Goal: Task Accomplishment & Management: Use online tool/utility

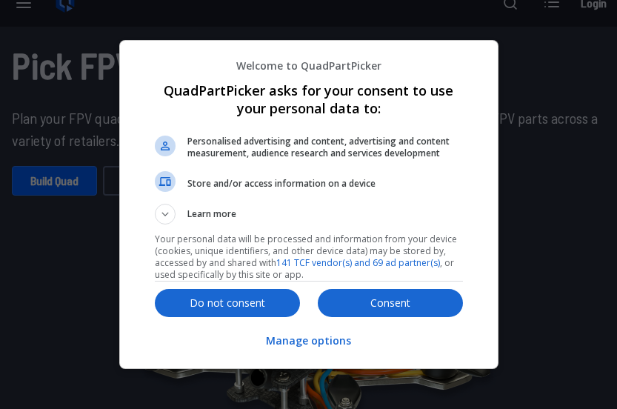
scroll to position [23, 0]
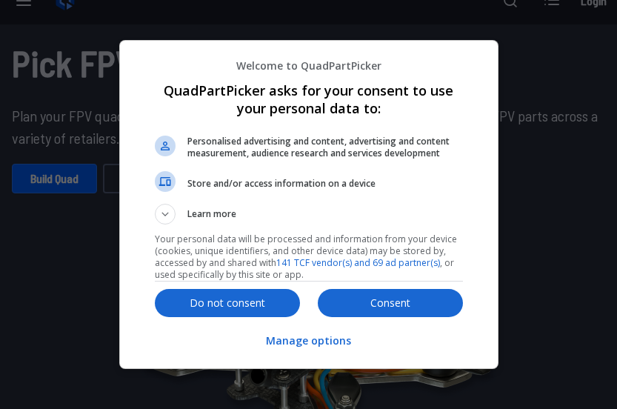
click at [60, 185] on div at bounding box center [308, 204] width 617 height 409
click at [396, 317] on button "Consent" at bounding box center [390, 303] width 145 height 28
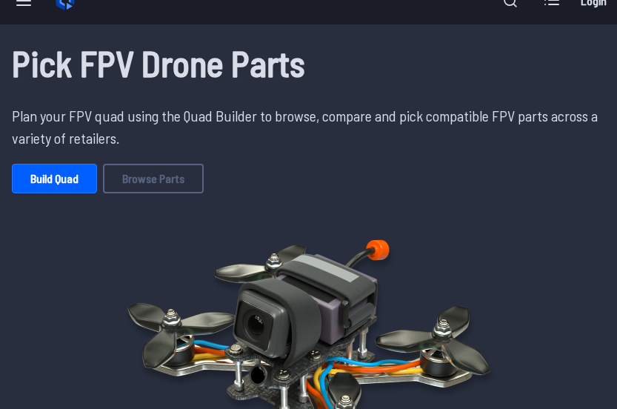
click at [80, 185] on link "Build Quad" at bounding box center [54, 179] width 85 height 30
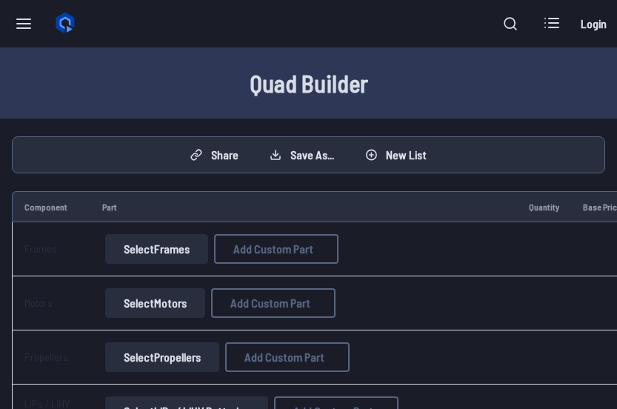
click at [167, 236] on button "Select Frames" at bounding box center [156, 249] width 103 height 30
click at [182, 247] on button "Select Frames" at bounding box center [156, 249] width 103 height 30
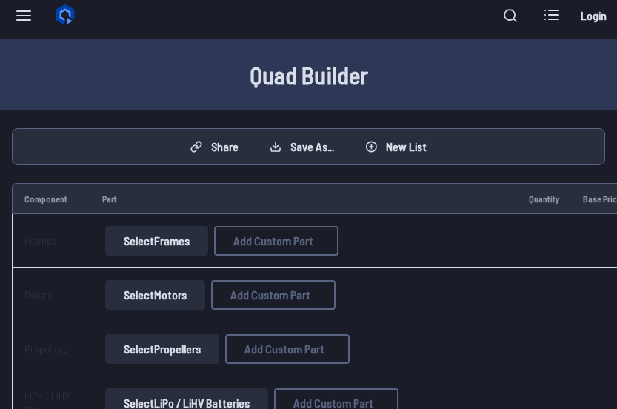
scroll to position [24, 0]
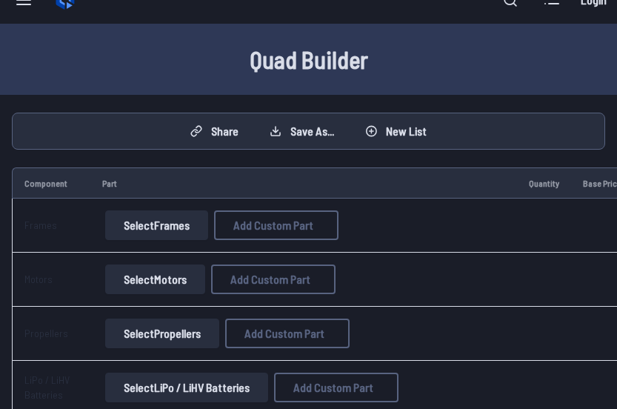
click at [173, 225] on button "Select Frames" at bounding box center [156, 225] width 103 height 30
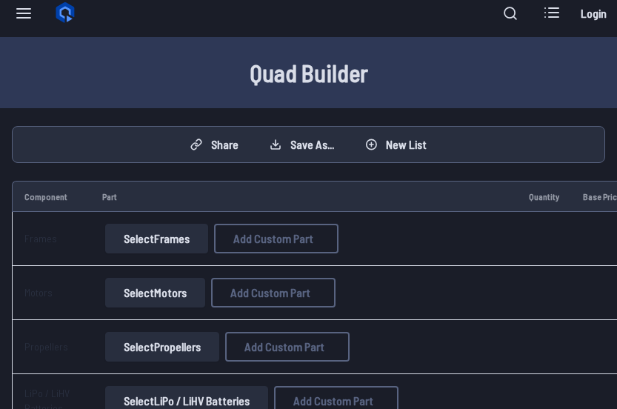
scroll to position [0, 0]
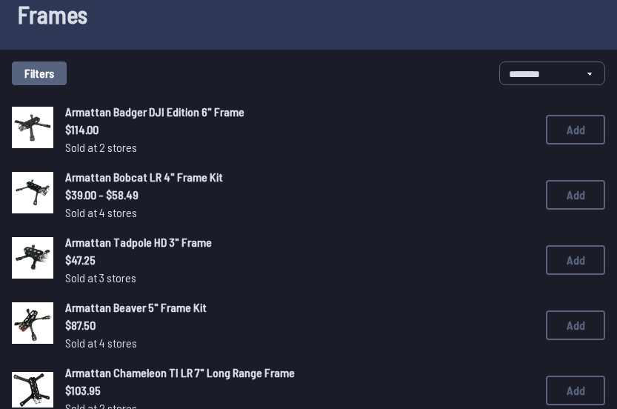
scroll to position [102, 0]
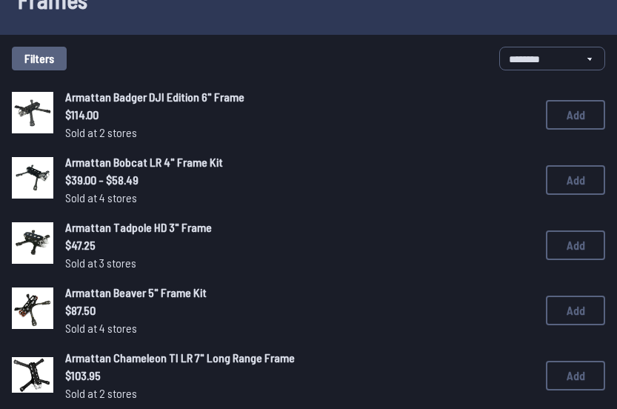
click at [59, 59] on button "Filters" at bounding box center [39, 59] width 55 height 24
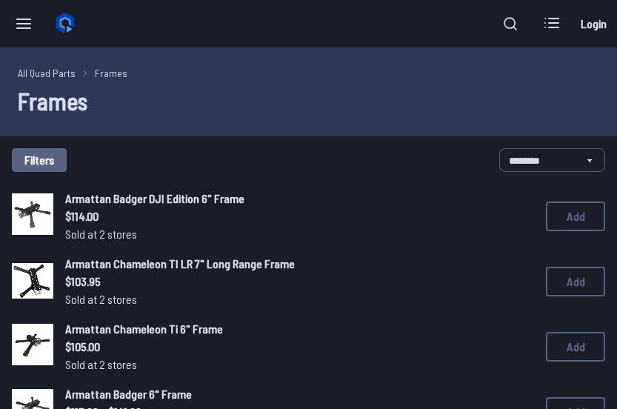
click at [53, 155] on button "Filters" at bounding box center [39, 160] width 55 height 24
click at [161, 196] on label "Long Range" at bounding box center [308, 209] width 315 height 27
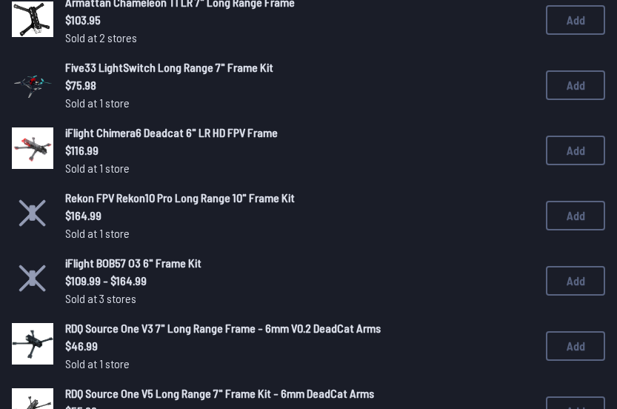
scroll to position [185, 0]
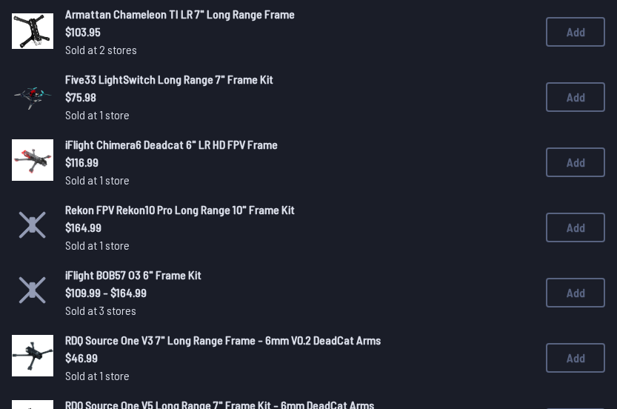
click at [234, 210] on span "Rekon FPV Rekon10 Pro Long Range 10" Frame Kit" at bounding box center [180, 209] width 230 height 14
click at [573, 225] on button "Add" at bounding box center [575, 228] width 59 height 30
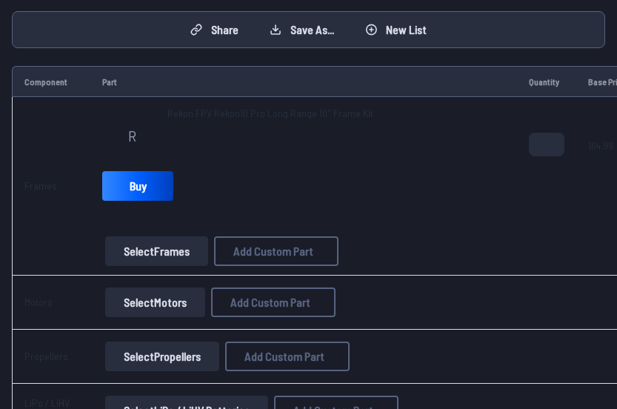
scroll to position [147, 0]
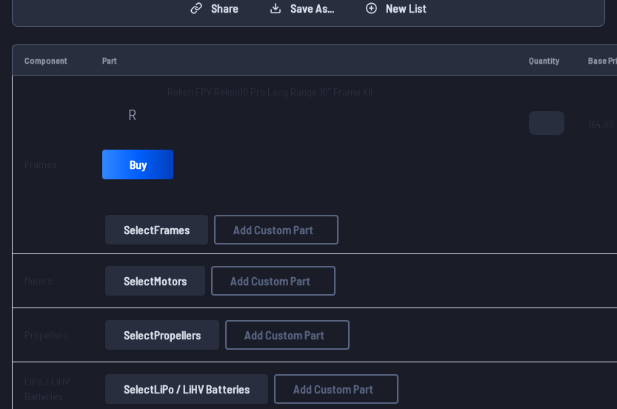
click at [173, 274] on button "Select Motors" at bounding box center [155, 281] width 100 height 30
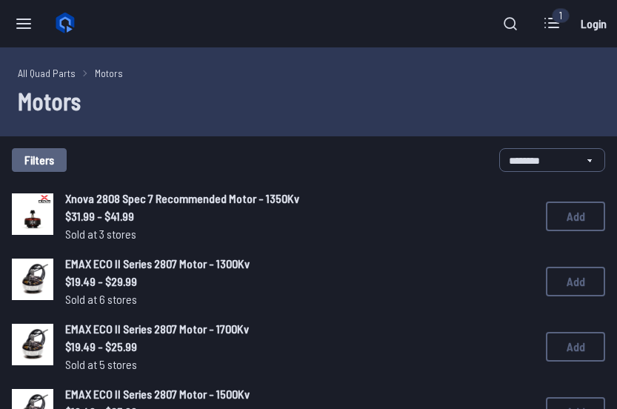
click at [52, 165] on button "Filters" at bounding box center [39, 160] width 55 height 24
type input "****"
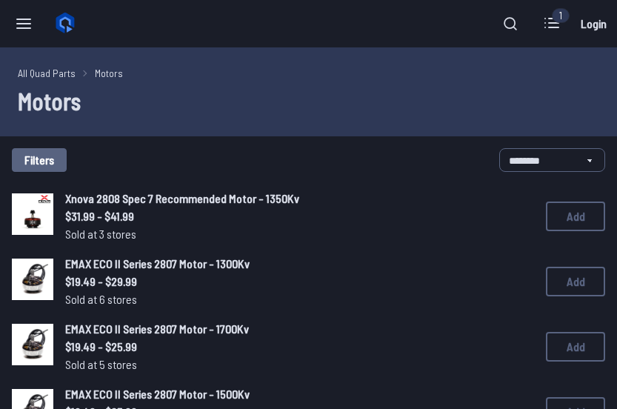
click at [455, 64] on icon at bounding box center [448, 70] width 13 height 13
type input "***"
type input "****"
click at [52, 162] on button "Filters" at bounding box center [39, 160] width 55 height 24
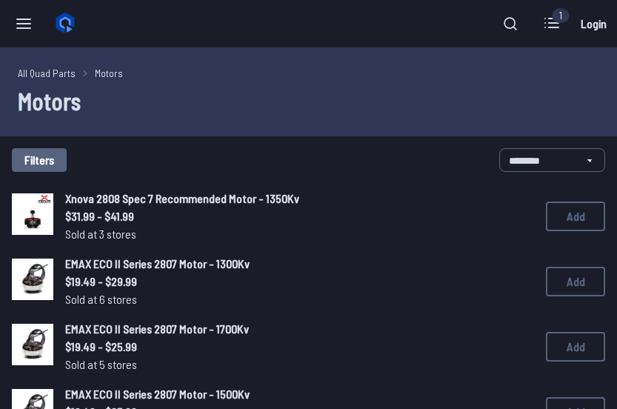
click at [539, 161] on div "Filters Motor KV Up to 1000Kv 1001Kv - 2000Kv 2001Kv - 2500Kv 2501Kv - 3000Kv 3…" at bounding box center [308, 204] width 617 height 409
click at [562, 102] on div "Filters Motor KV Up to 1000Kv 1001Kv - 2000Kv 2001Kv - 2500Kv 2501Kv - 3000Kv 3…" at bounding box center [308, 204] width 617 height 409
type input "***"
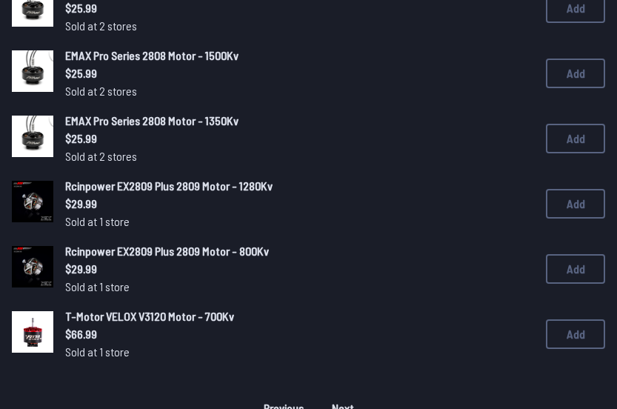
scroll to position [1163, 0]
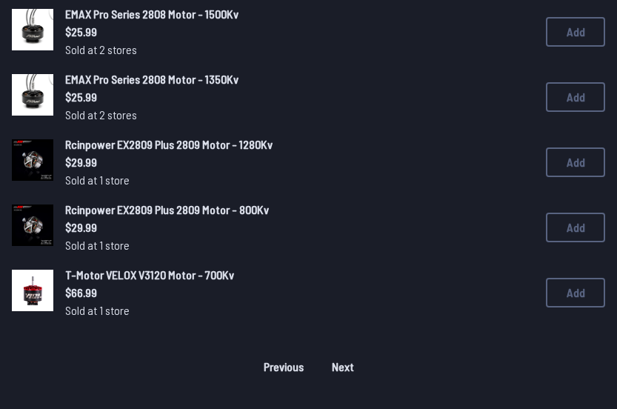
click at [340, 368] on span "Next" at bounding box center [343, 367] width 22 height 12
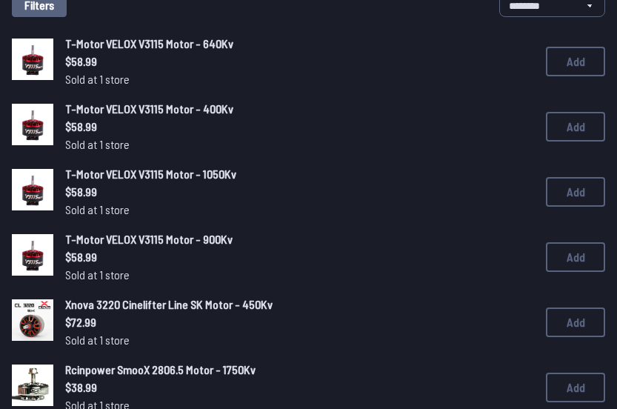
scroll to position [156, 0]
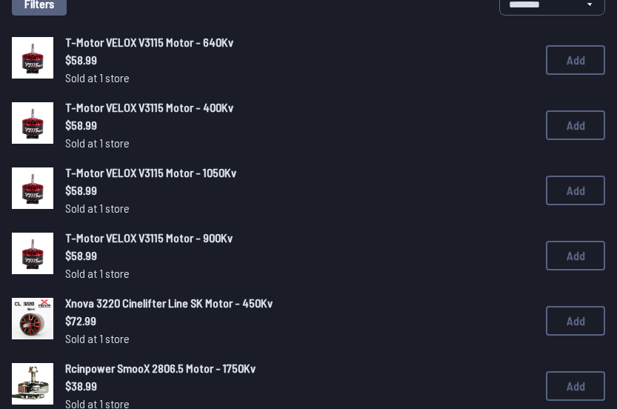
click at [577, 186] on button "Add" at bounding box center [575, 191] width 59 height 30
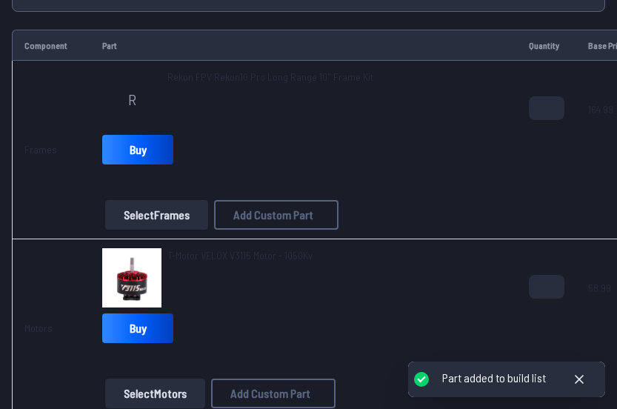
scroll to position [162, 0]
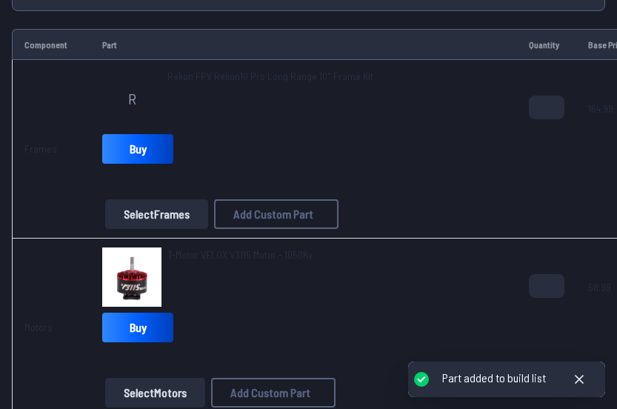
click at [175, 405] on button "Select Motors" at bounding box center [155, 393] width 100 height 30
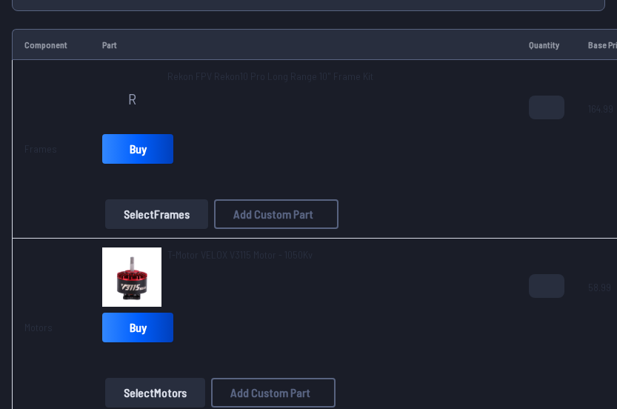
click at [171, 391] on button "Select Motors" at bounding box center [155, 393] width 100 height 30
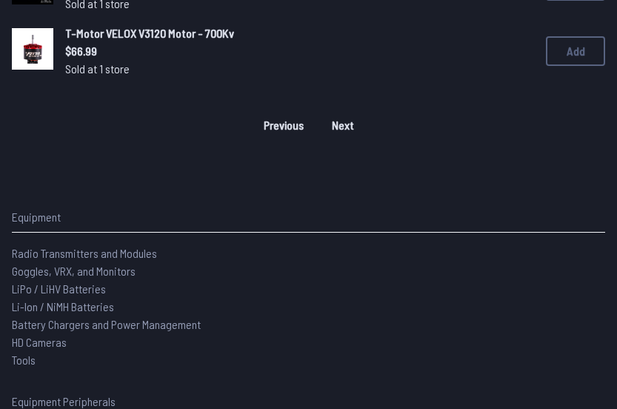
scroll to position [1372, 0]
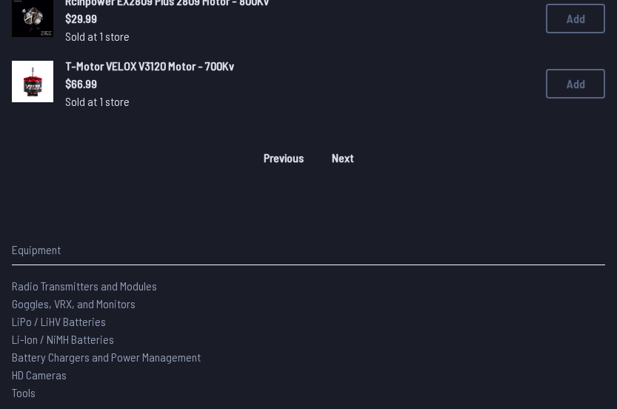
click at [346, 152] on span "Next" at bounding box center [343, 158] width 22 height 12
click at [347, 156] on span "Next" at bounding box center [343, 158] width 22 height 12
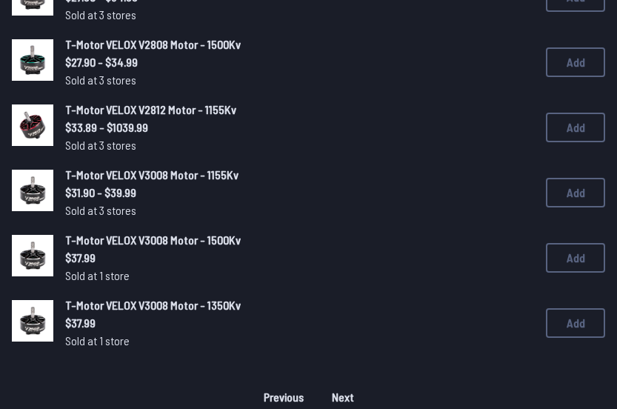
scroll to position [1132, 0]
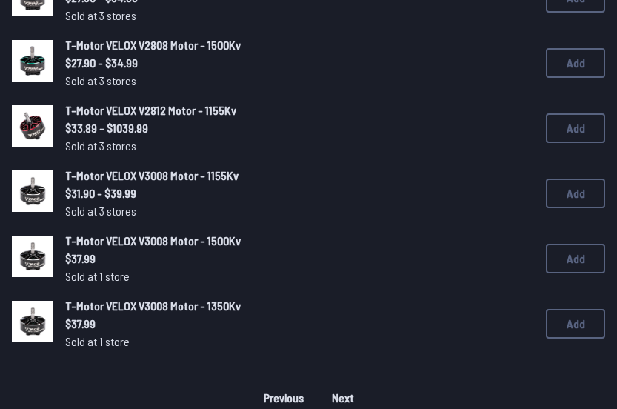
click at [348, 403] on span "Next" at bounding box center [343, 398] width 22 height 12
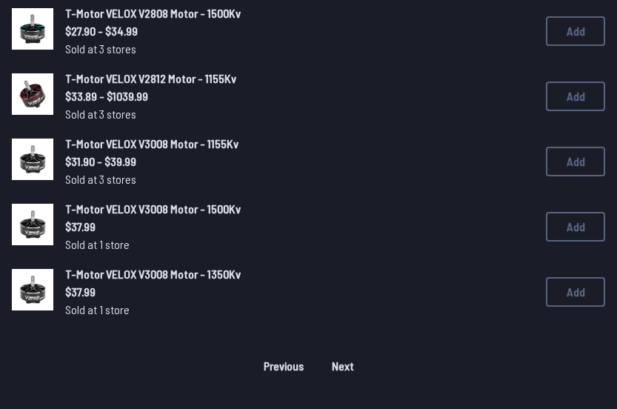
scroll to position [1166, 0]
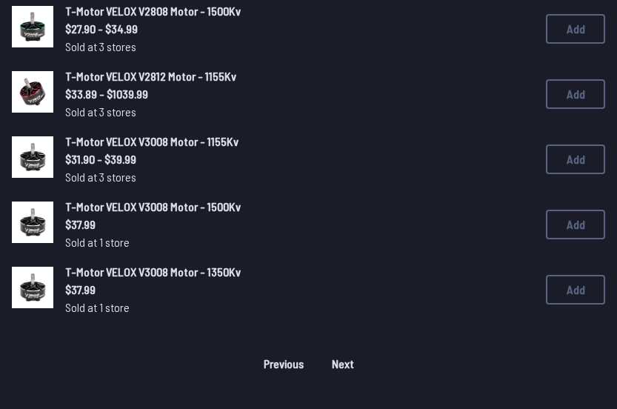
click at [353, 362] on span "Next" at bounding box center [343, 364] width 22 height 12
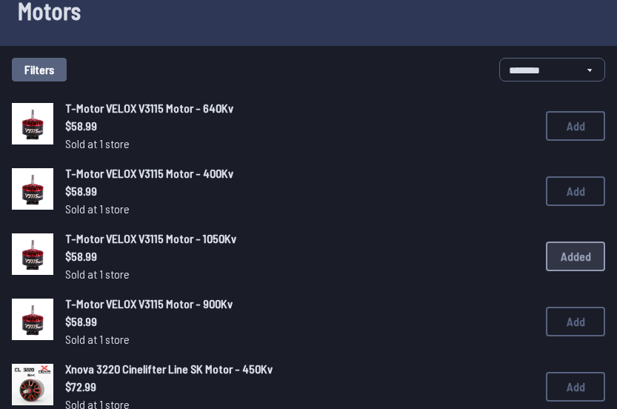
scroll to position [0, 0]
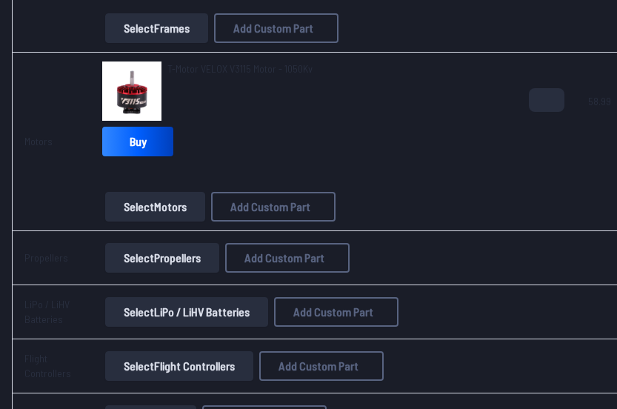
scroll to position [391, 0]
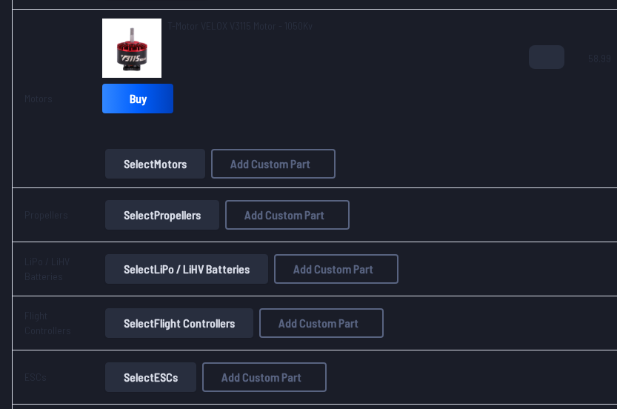
click at [196, 209] on button "Select Propellers" at bounding box center [162, 215] width 114 height 30
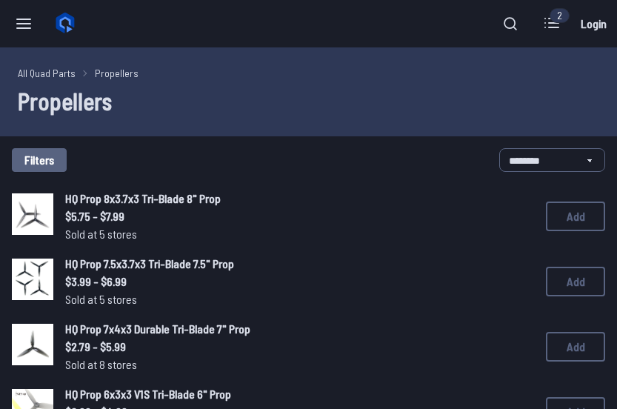
click at [56, 169] on button "Filters" at bounding box center [39, 160] width 55 height 24
click at [48, 162] on button "Filters" at bounding box center [39, 160] width 55 height 24
click at [529, 79] on div "Filters Propeller Blades 2 3 4 5 6+ Propeller Size 2.5" - 3.5" 4" 5" 6"+ < 2.5"…" at bounding box center [308, 204] width 617 height 409
click at [547, 74] on div "Filters Propeller Blades 2 3 4 5 6+ Propeller Size 2.5" - 3.5" 4" 5" 6"+ < 2.5"…" at bounding box center [308, 204] width 617 height 409
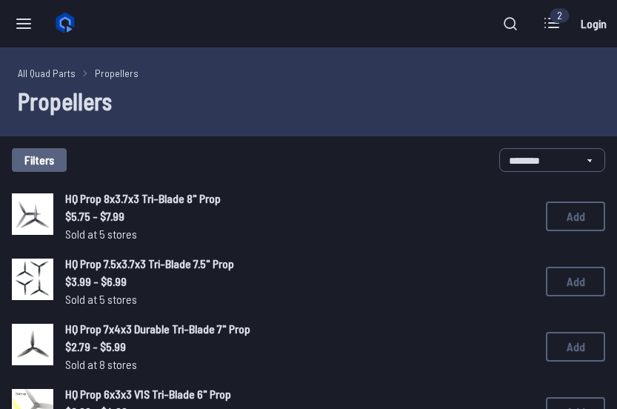
scroll to position [0, 0]
click at [455, 64] on icon at bounding box center [448, 70] width 13 height 13
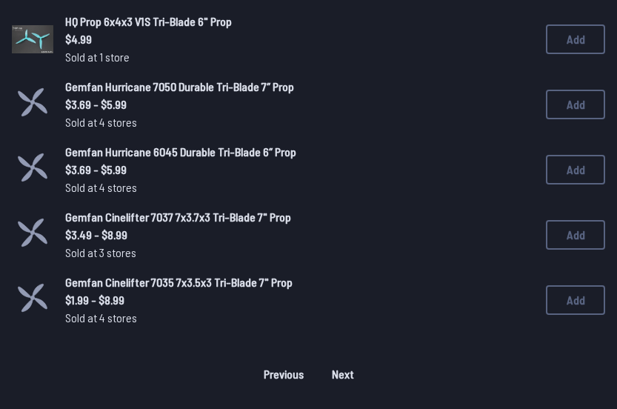
scroll to position [1165, 0]
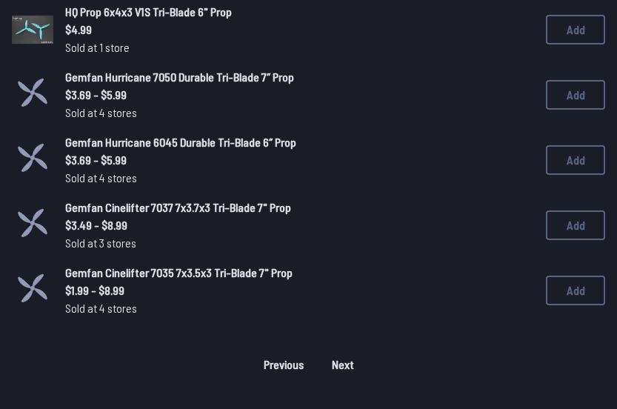
click at [338, 367] on span "Next" at bounding box center [343, 365] width 22 height 12
click at [353, 363] on span "Next" at bounding box center [343, 365] width 22 height 12
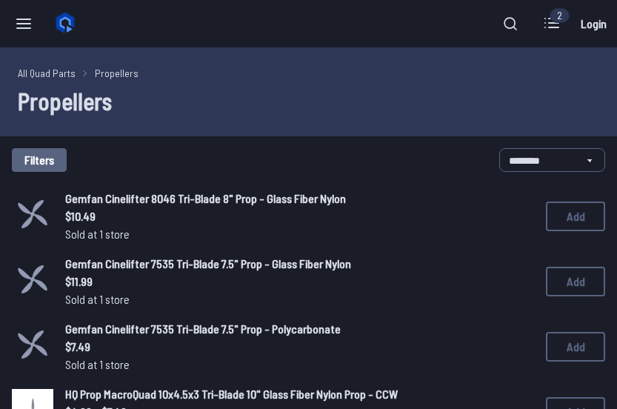
click at [351, 362] on span "Sold at 1 store" at bounding box center [293, 365] width 457 height 18
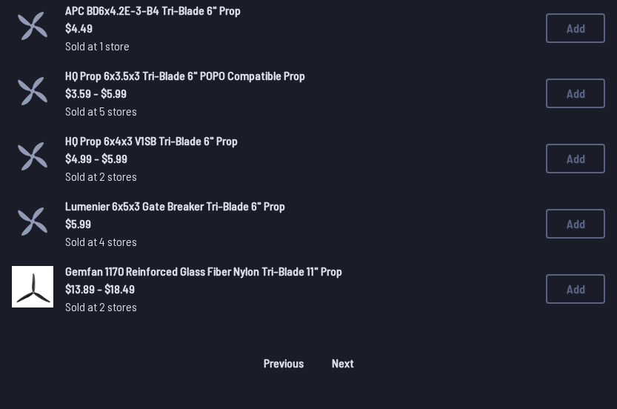
scroll to position [1163, 0]
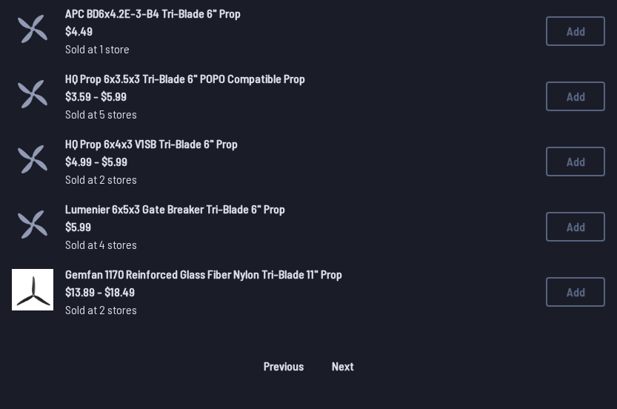
click at [345, 366] on div "Previous 1 2 3 Next" at bounding box center [309, 366] width 594 height 24
click at [345, 365] on div "Previous 1 2 3 Next" at bounding box center [309, 366] width 594 height 24
click at [292, 365] on span "Previous" at bounding box center [284, 366] width 40 height 12
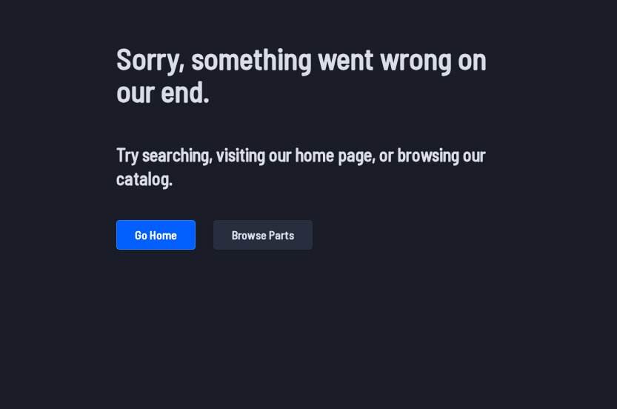
click at [288, 370] on div "Sorry, something went wrong on our end. Try searching, visiting our home page, …" at bounding box center [308, 208] width 617 height 416
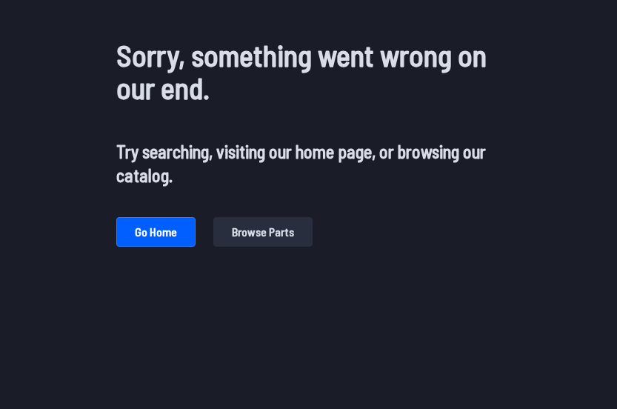
scroll to position [4, 0]
